Goal: Information Seeking & Learning: Learn about a topic

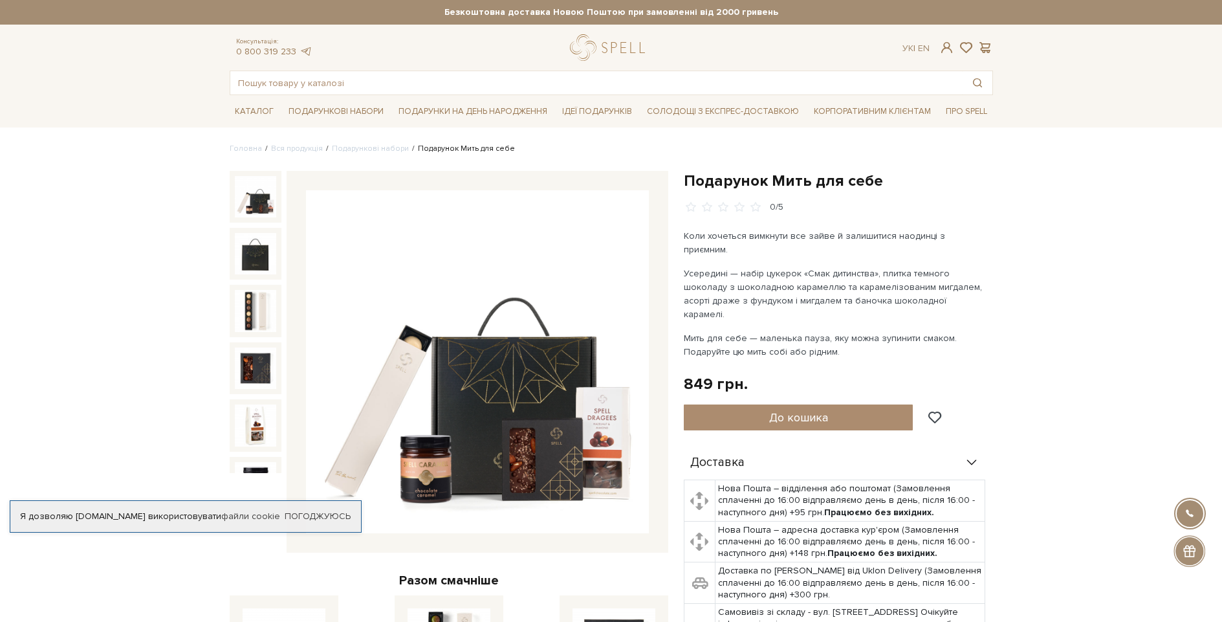
click at [247, 208] on img at bounding box center [255, 196] width 41 height 41
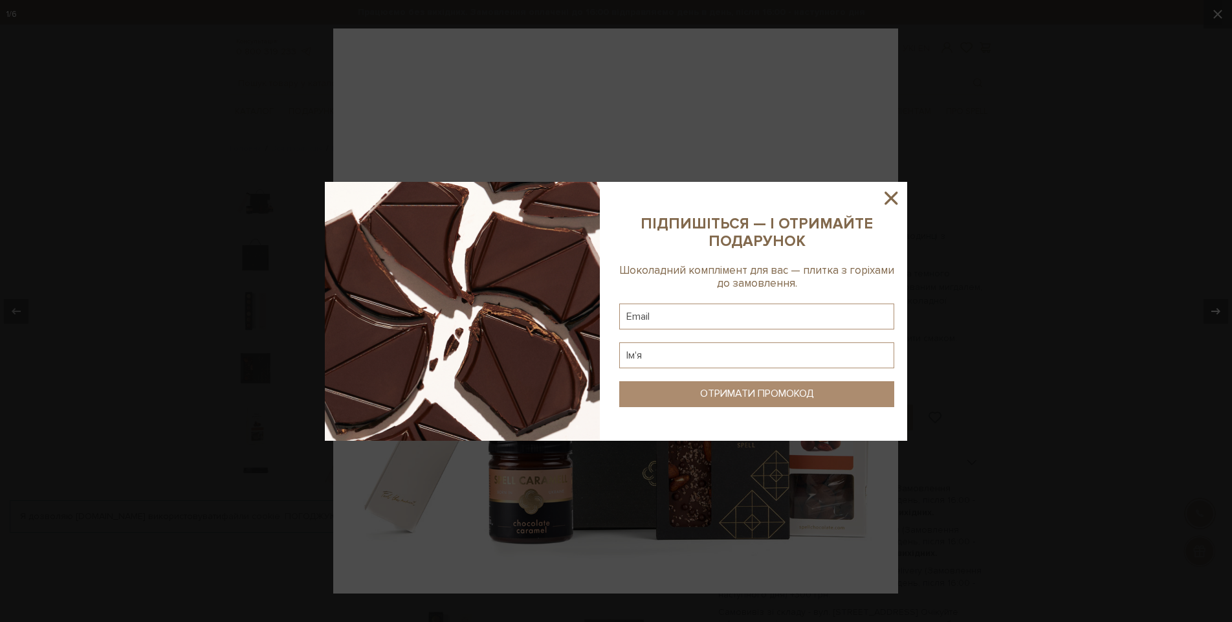
click at [888, 196] on icon at bounding box center [891, 198] width 22 height 22
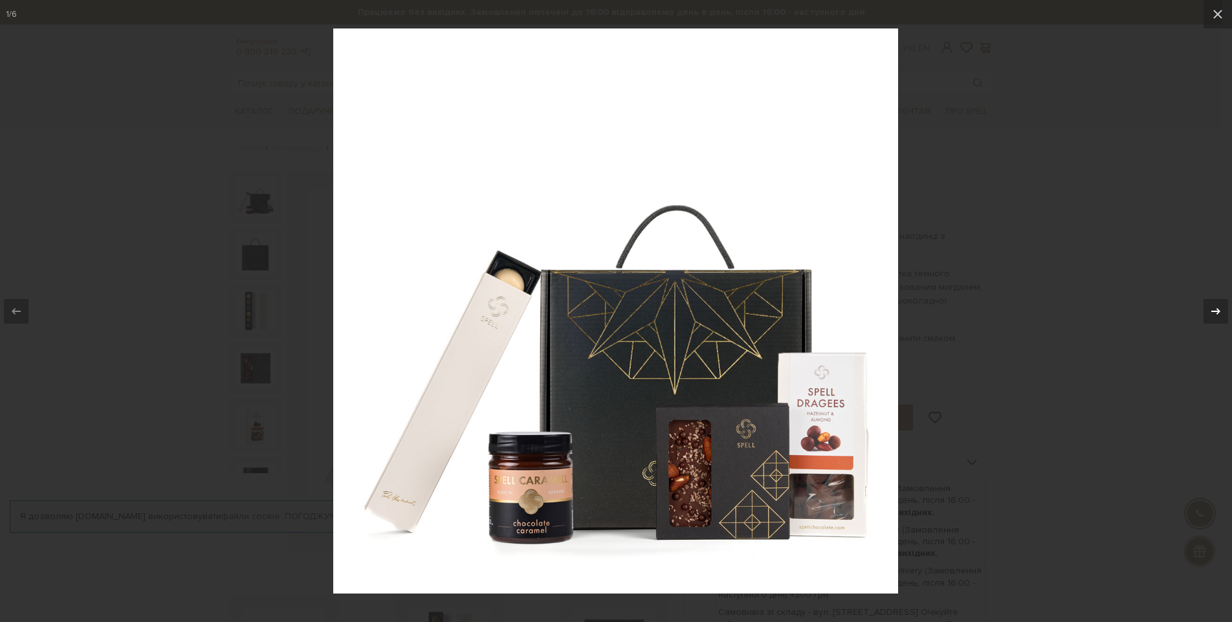
click at [1205, 299] on div at bounding box center [1216, 311] width 25 height 25
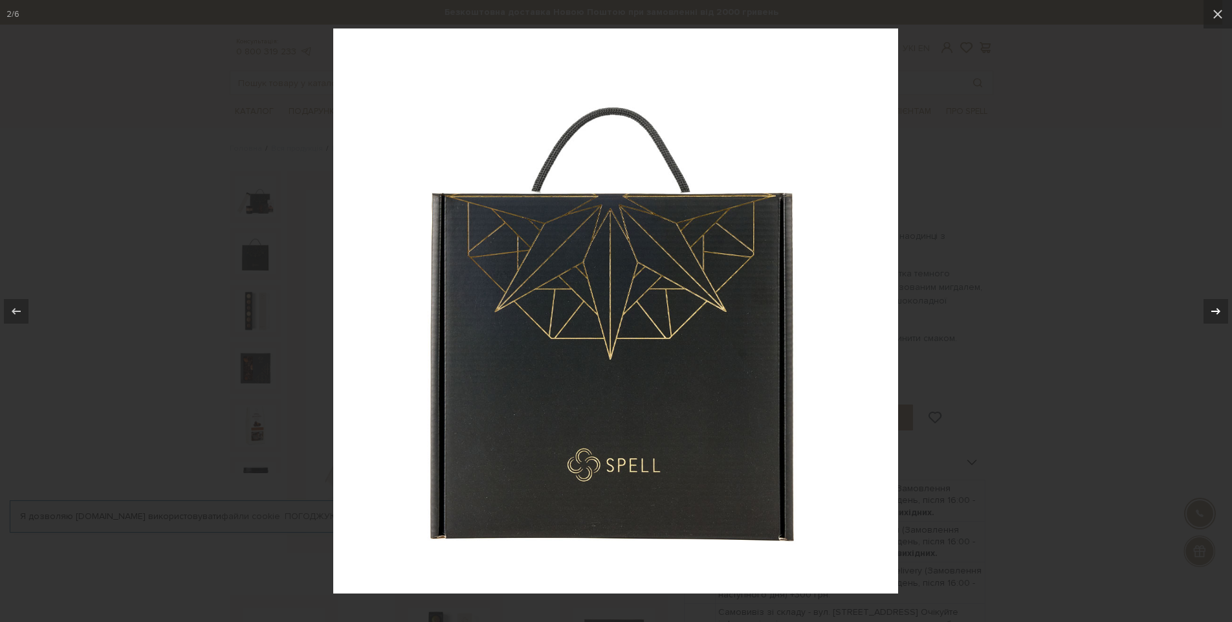
click at [1205, 299] on div at bounding box center [1216, 311] width 25 height 25
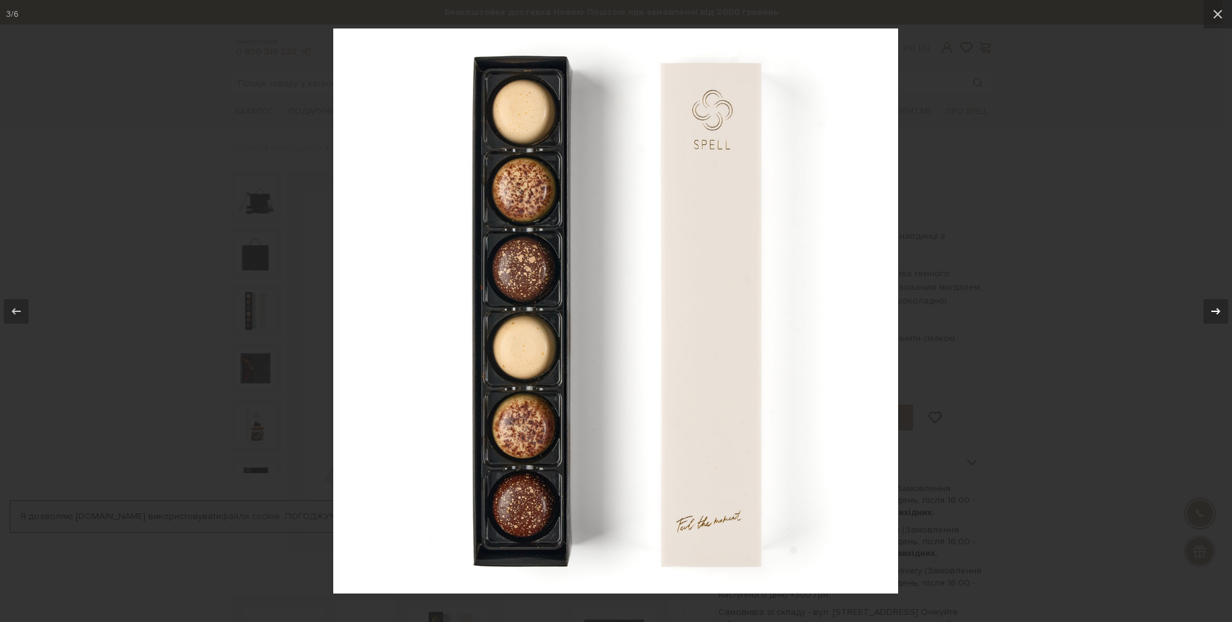
click at [1205, 299] on div at bounding box center [1216, 311] width 25 height 25
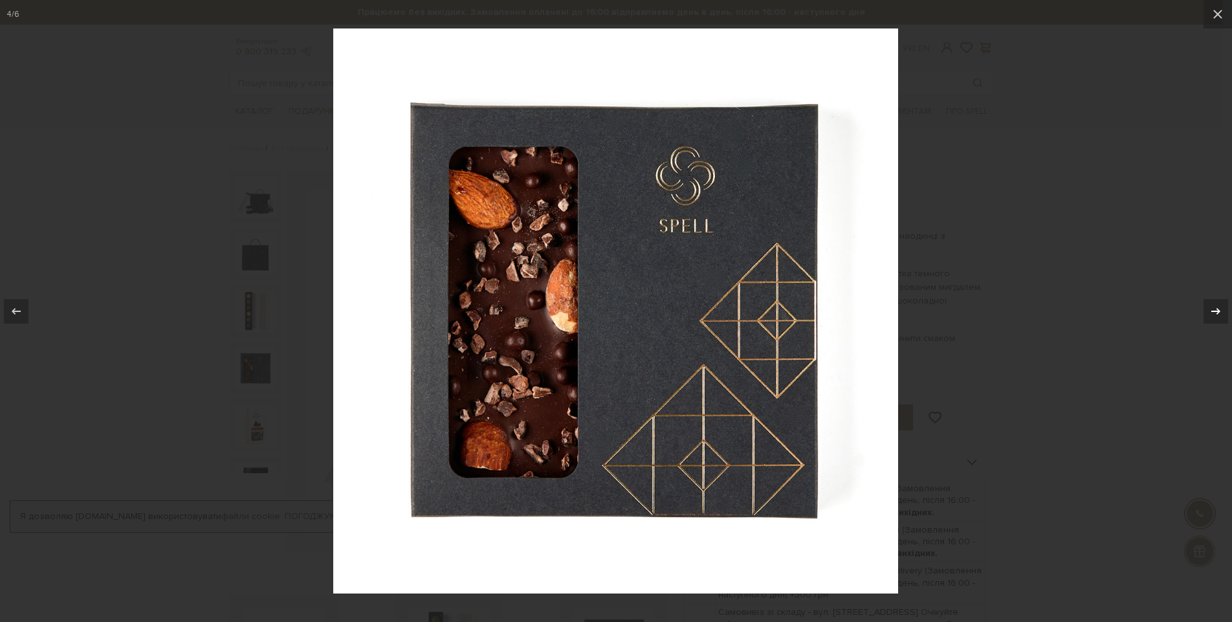
click at [1205, 299] on div at bounding box center [1216, 311] width 25 height 25
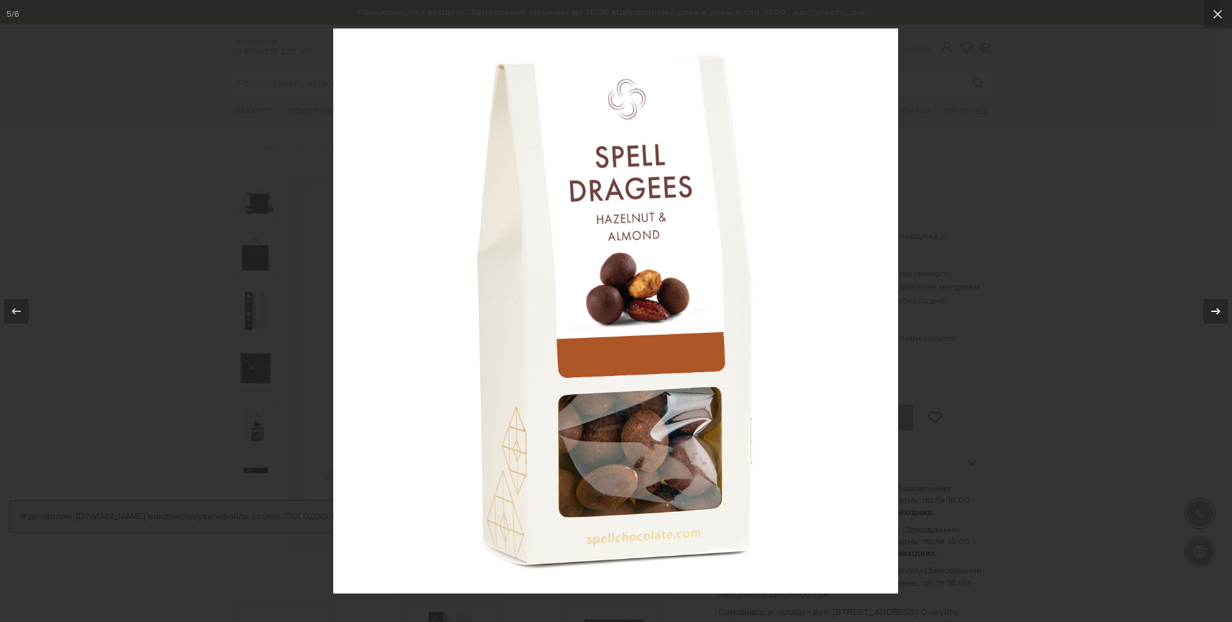
click at [1205, 299] on div at bounding box center [1216, 311] width 25 height 25
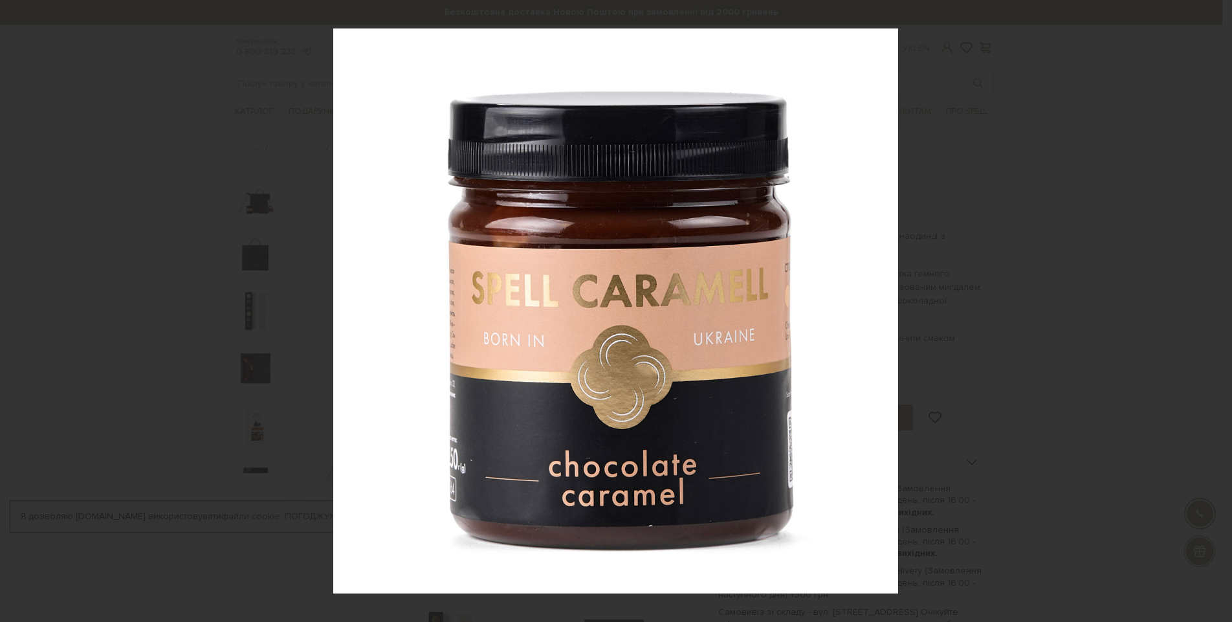
click at [1205, 299] on div "6 / 6" at bounding box center [616, 311] width 1232 height 622
click at [1220, 10] on icon at bounding box center [1218, 14] width 16 height 16
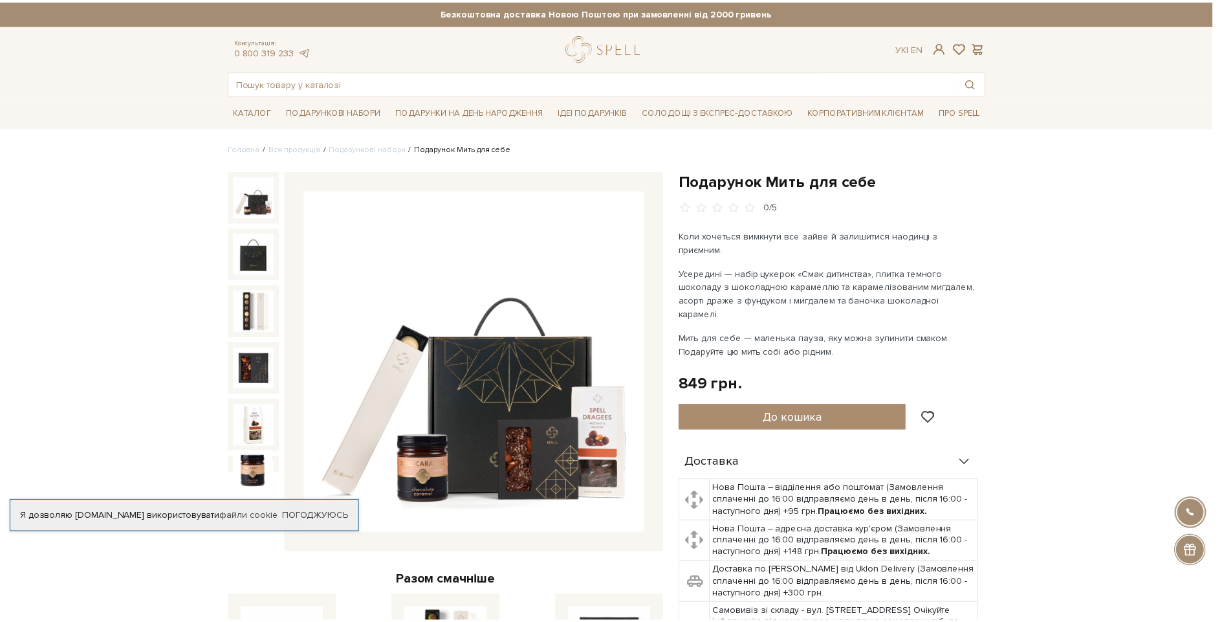
scroll to position [17, 0]
